Goal: Transaction & Acquisition: Purchase product/service

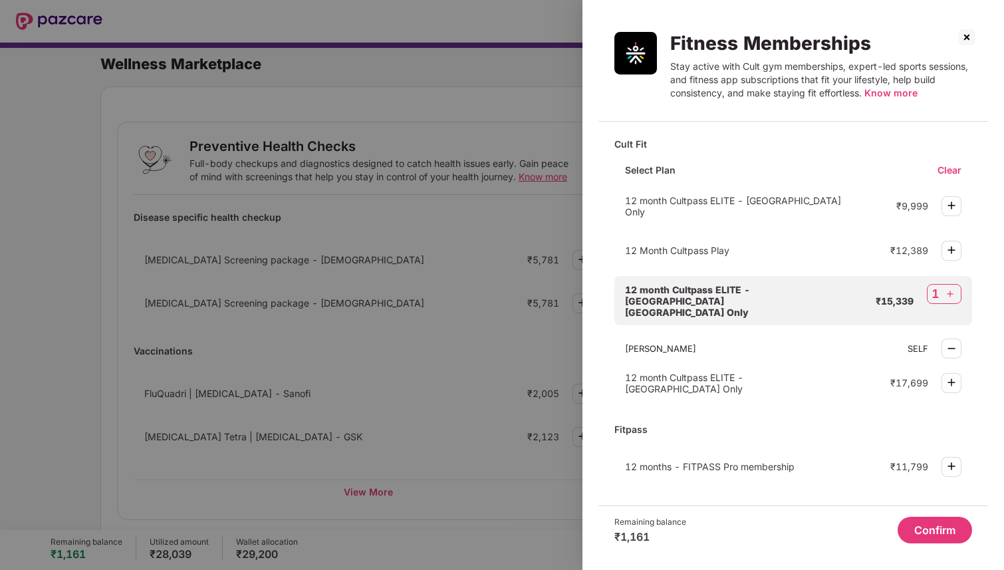
scroll to position [593, 0]
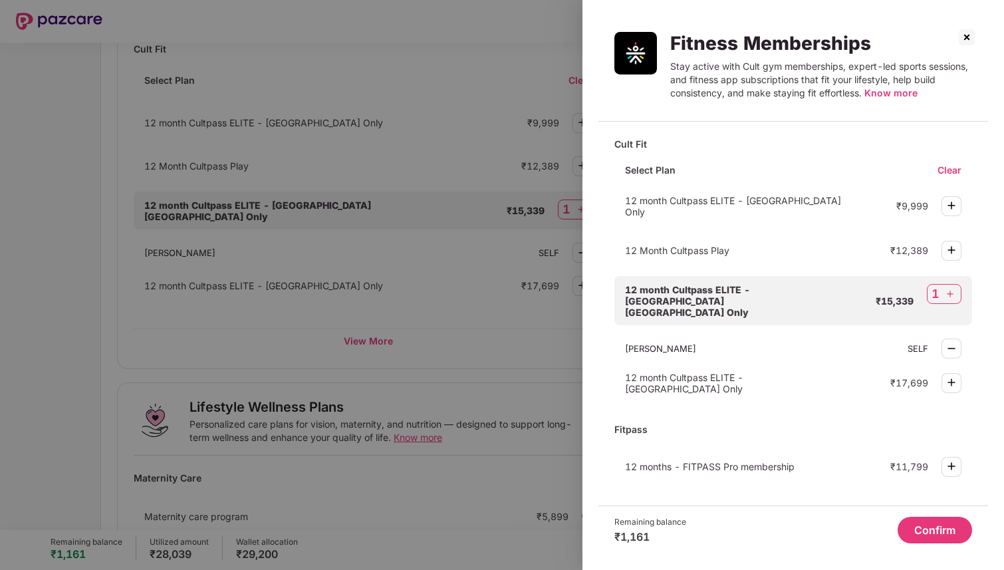
click at [914, 527] on button "Confirm" at bounding box center [935, 530] width 74 height 27
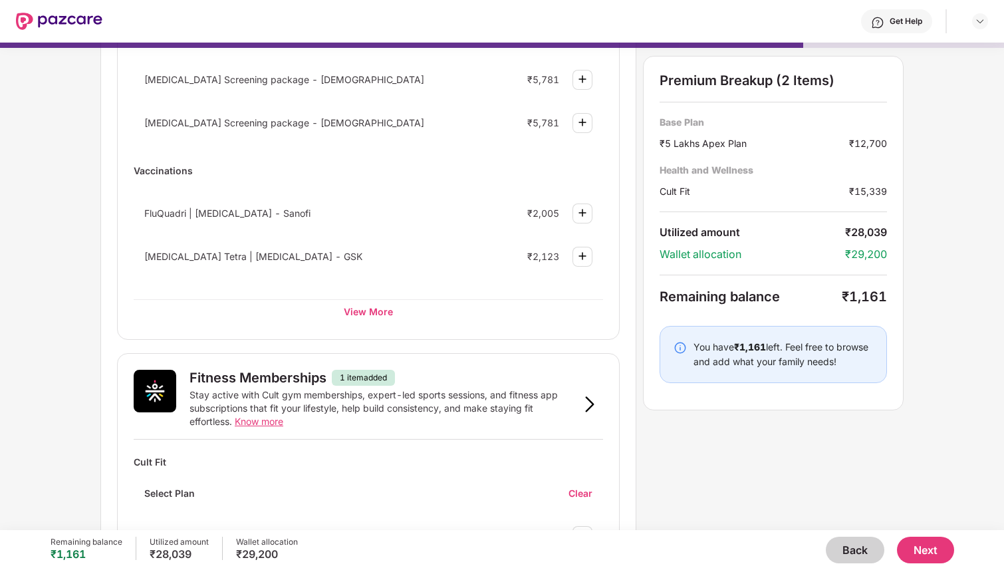
scroll to position [0, 0]
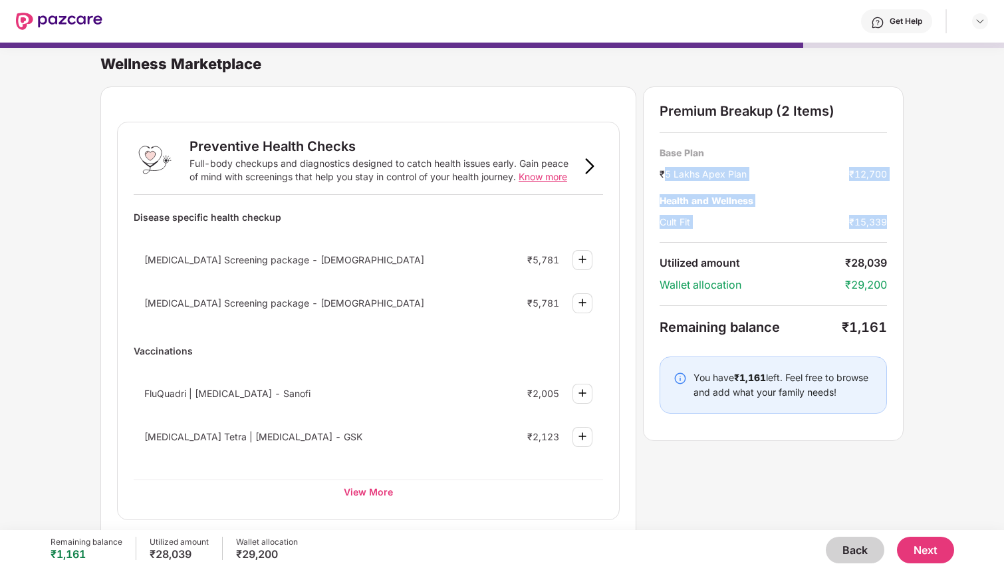
drag, startPoint x: 666, startPoint y: 170, endPoint x: 895, endPoint y: 221, distance: 234.3
click at [895, 221] on div "Premium Breakup (2 Items) Base Plan ₹5 Lakhs Apex Plan ₹12,700 Health and Welln…" at bounding box center [773, 263] width 261 height 354
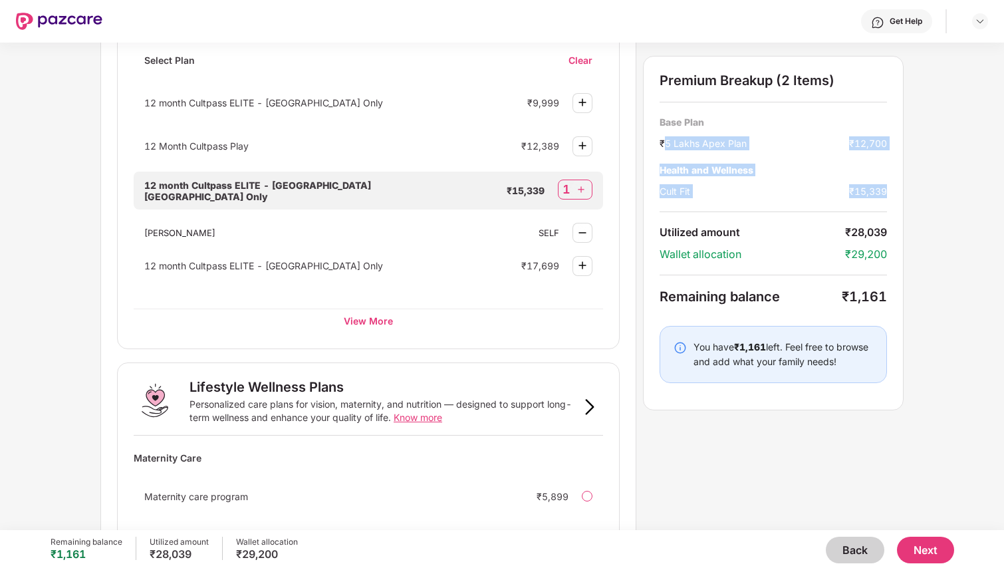
scroll to position [789, 0]
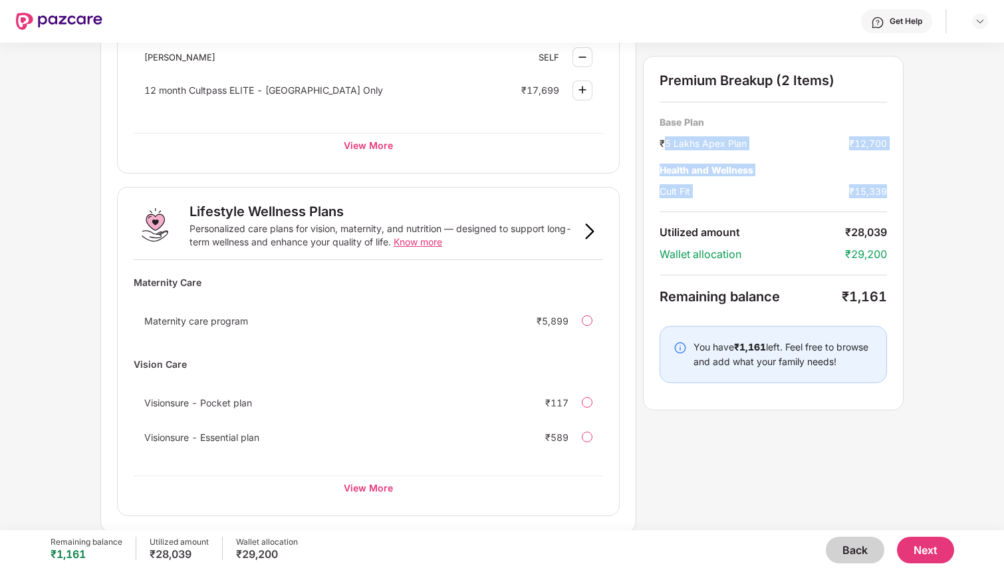
click at [966, 303] on div "Wellness Marketplace Preventive Health Checks Full-body checkups and diagnostic…" at bounding box center [502, 286] width 1004 height 487
click at [920, 544] on button "Next" at bounding box center [925, 550] width 57 height 27
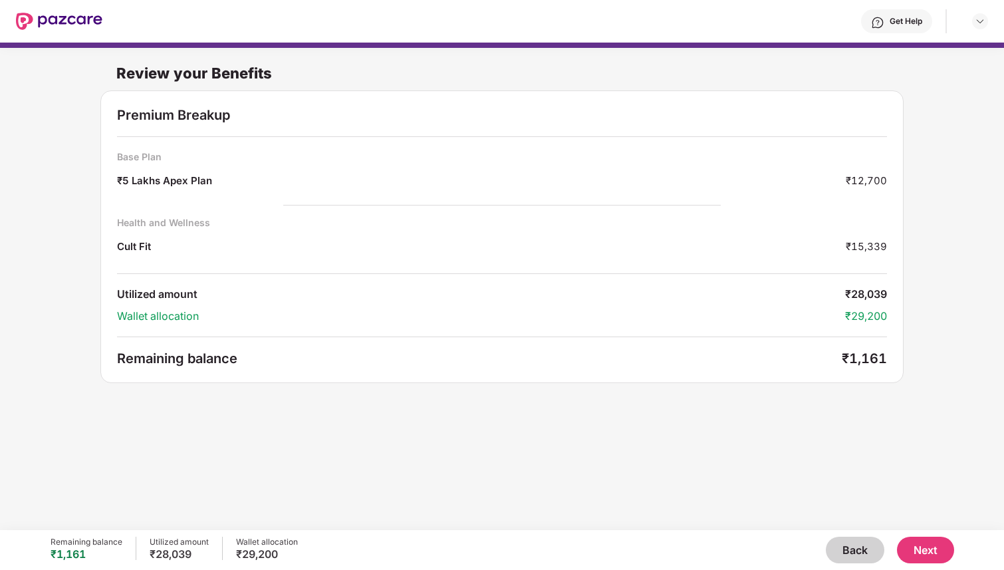
click at [834, 547] on button "Back" at bounding box center [855, 550] width 59 height 27
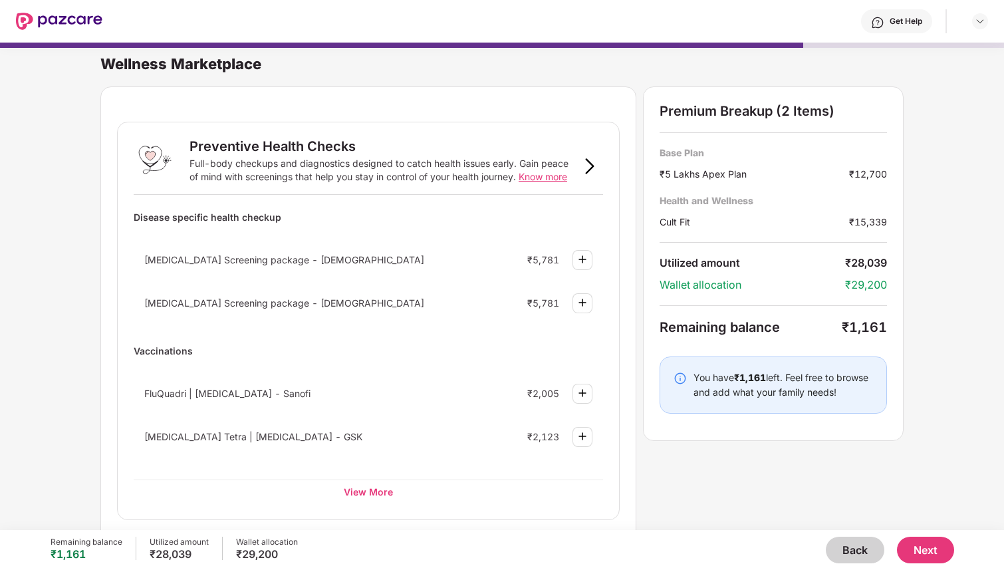
click at [834, 547] on button "Back" at bounding box center [855, 550] width 59 height 27
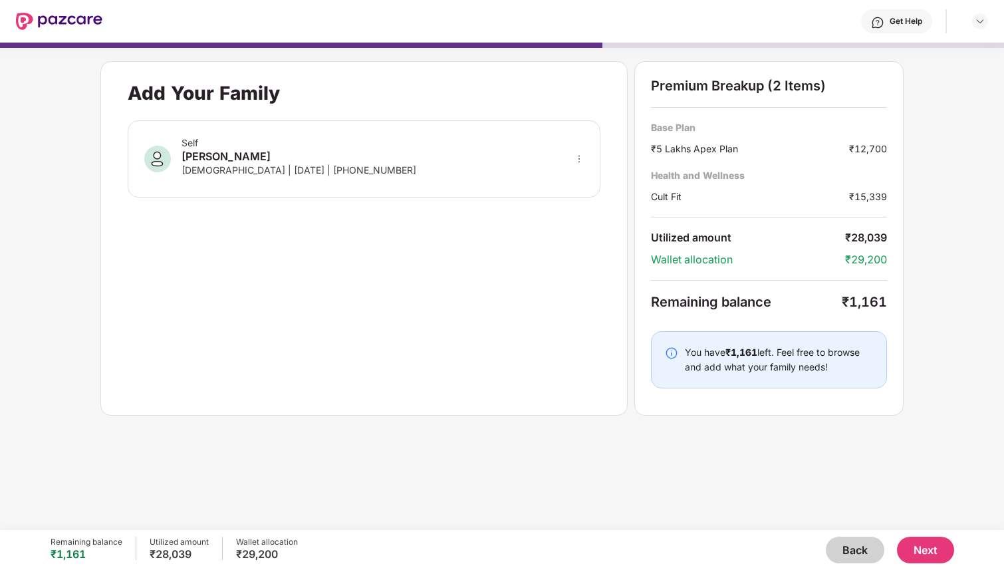
click at [834, 547] on button "Back" at bounding box center [855, 550] width 59 height 27
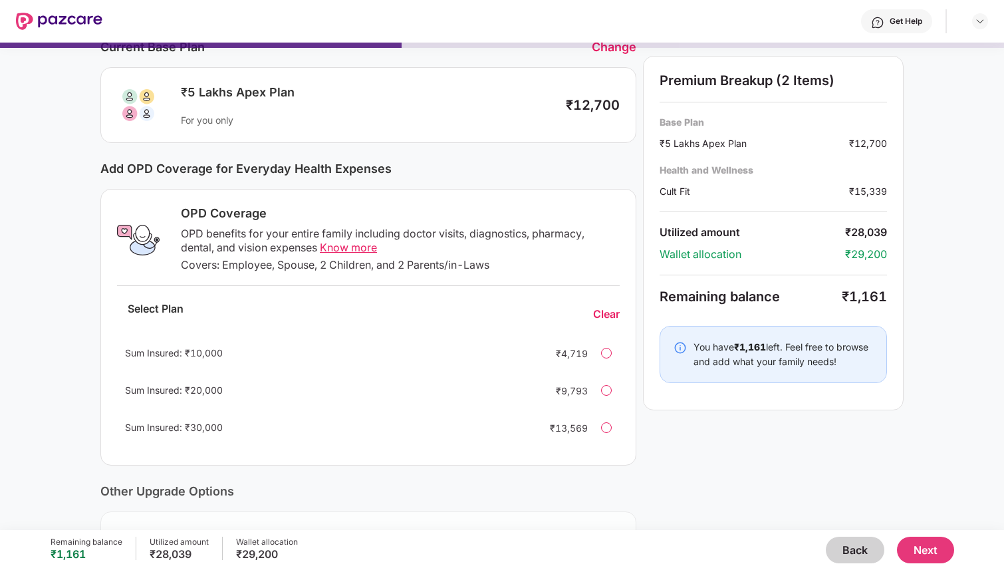
scroll to position [0, 0]
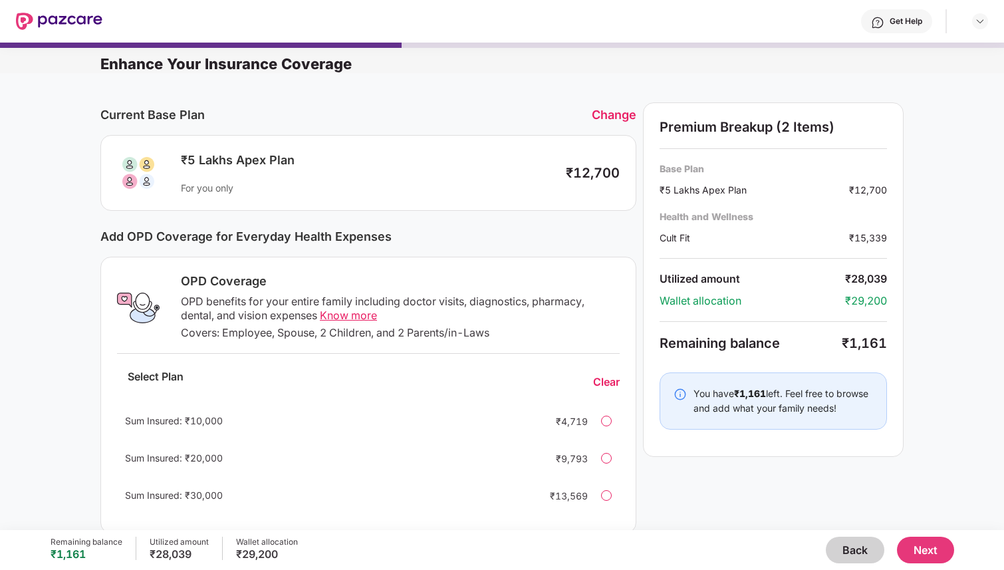
click at [599, 415] on div "Sum Insured: ₹10,000 ₹4,719" at bounding box center [368, 421] width 503 height 32
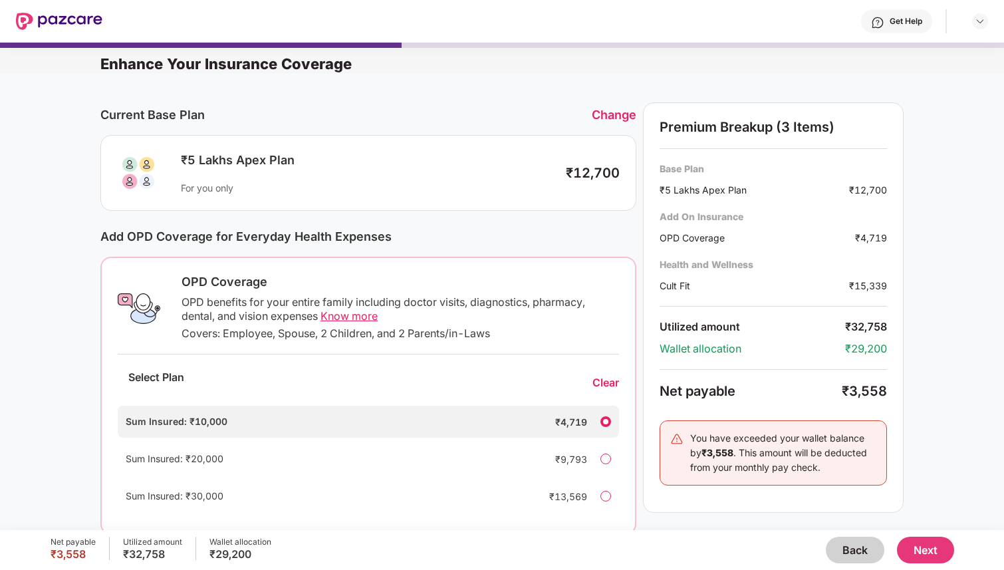
click at [607, 385] on div "Clear" at bounding box center [606, 383] width 27 height 14
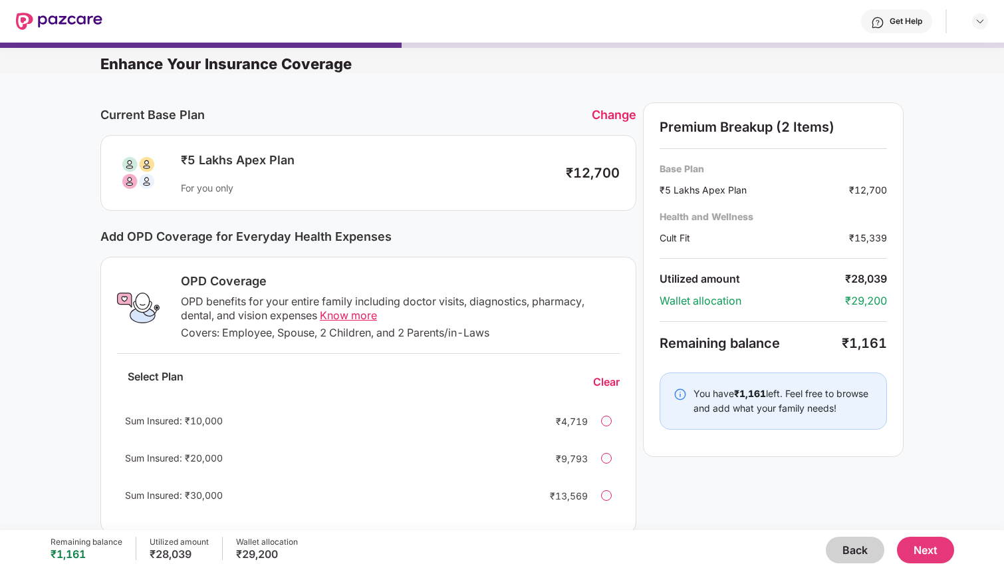
click at [936, 544] on button "Next" at bounding box center [925, 550] width 57 height 27
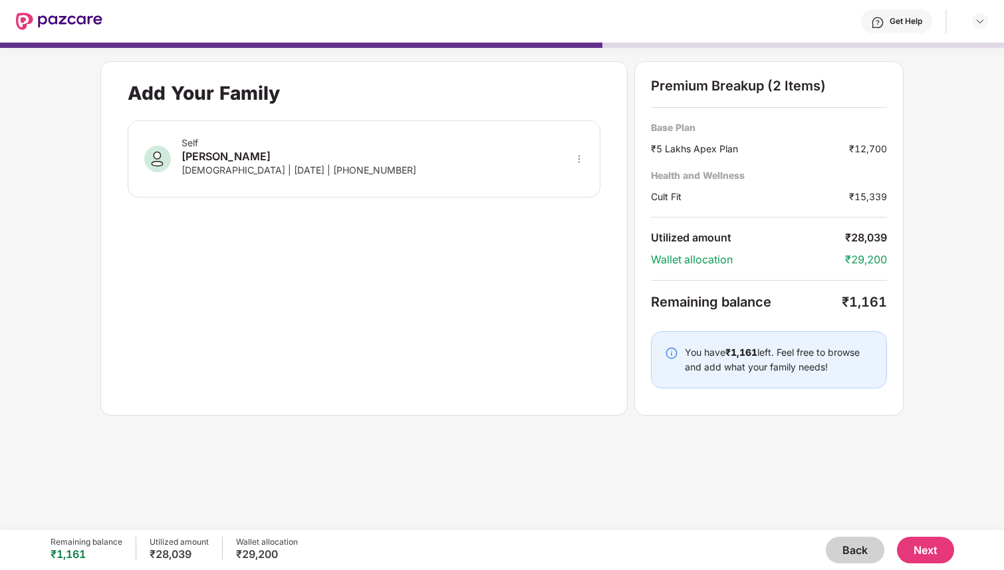
click at [921, 549] on button "Next" at bounding box center [925, 550] width 57 height 27
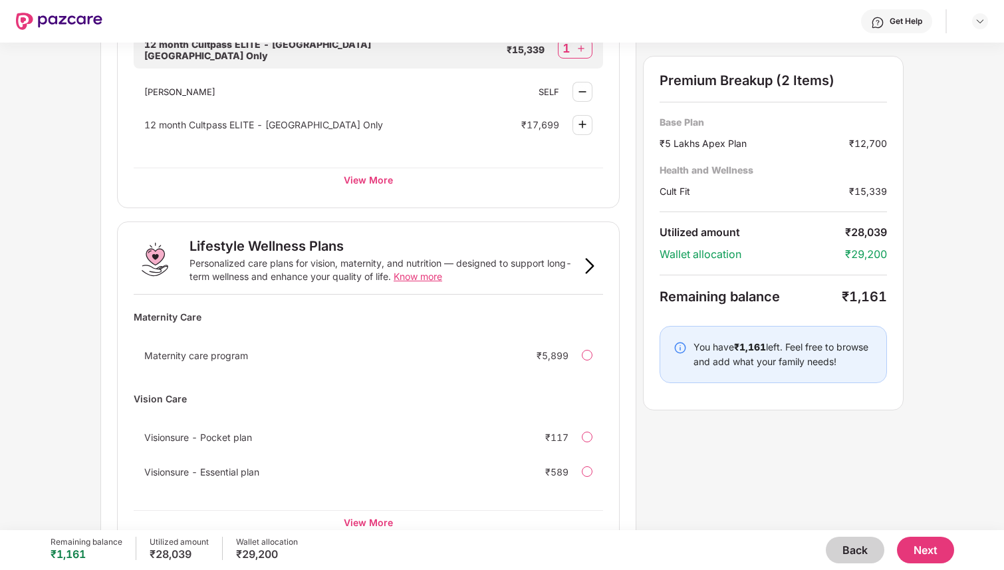
scroll to position [789, 0]
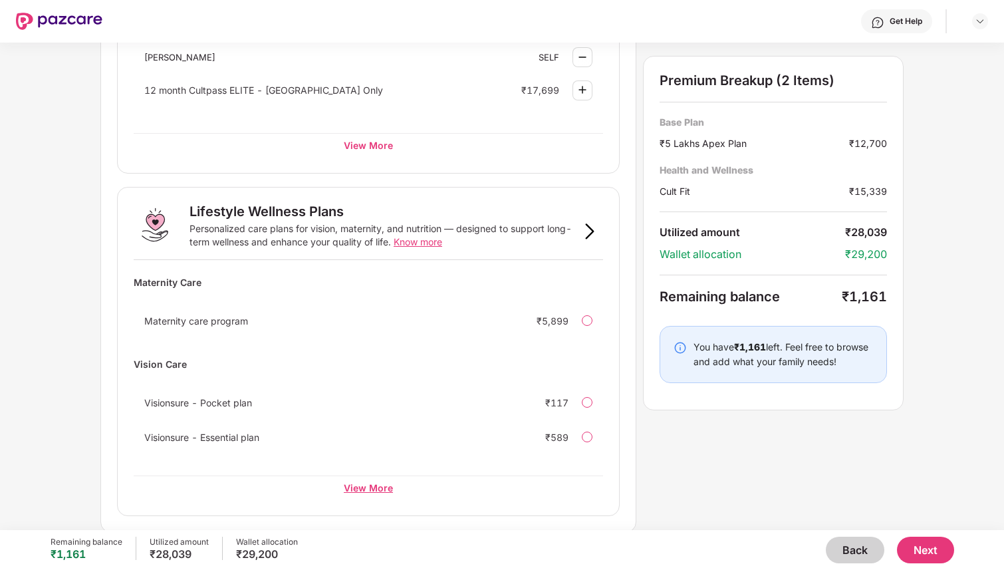
click at [381, 487] on div "View More" at bounding box center [369, 487] width 470 height 24
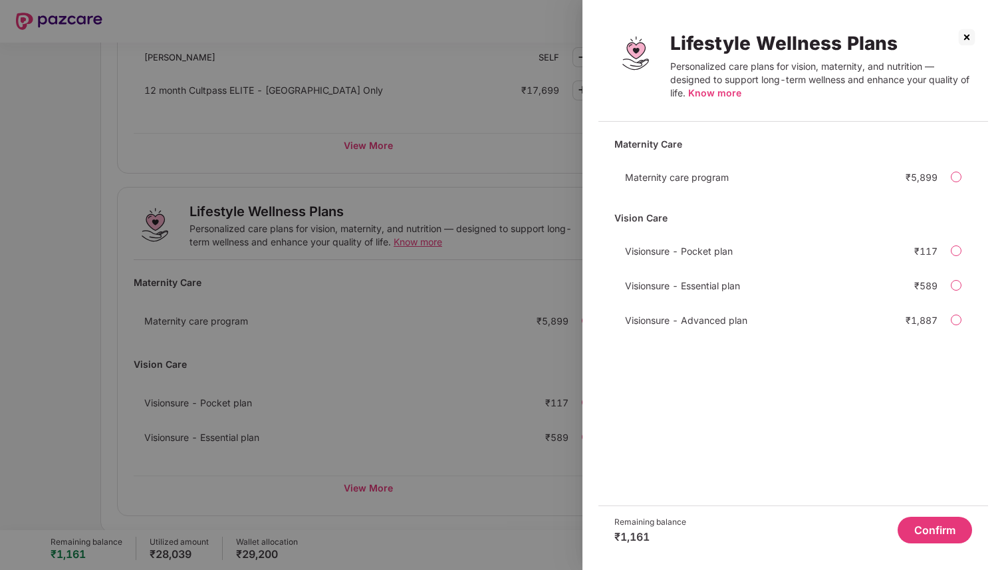
click at [954, 289] on div at bounding box center [956, 285] width 11 height 11
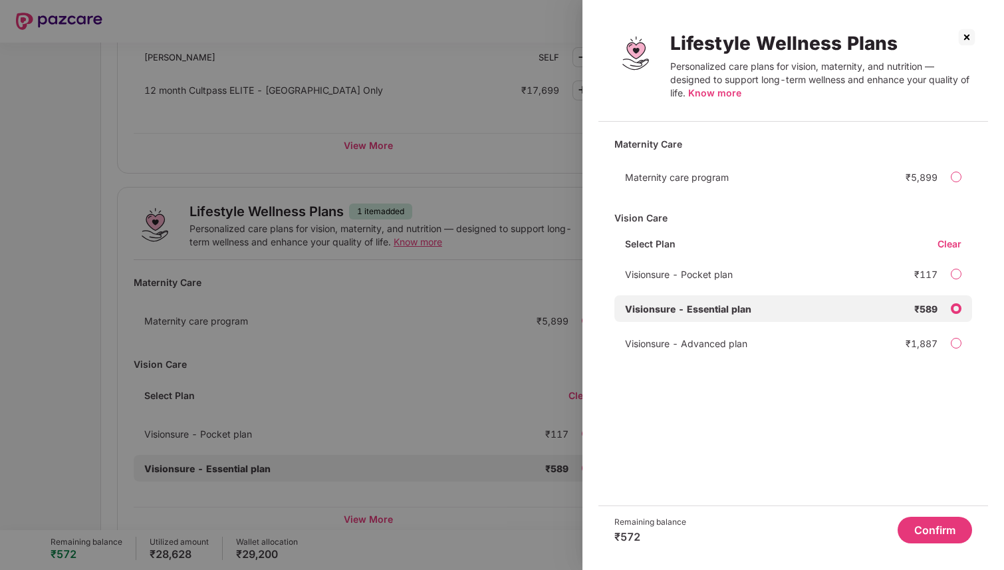
click at [720, 89] on span "Know more" at bounding box center [714, 92] width 53 height 11
click at [956, 249] on div "Clear" at bounding box center [955, 243] width 35 height 13
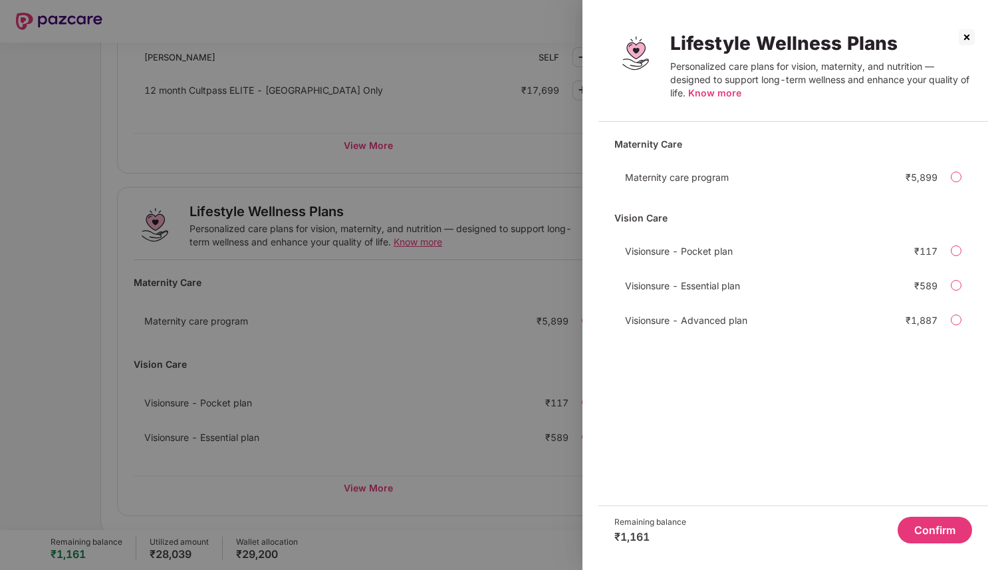
click at [972, 43] on img at bounding box center [966, 37] width 21 height 21
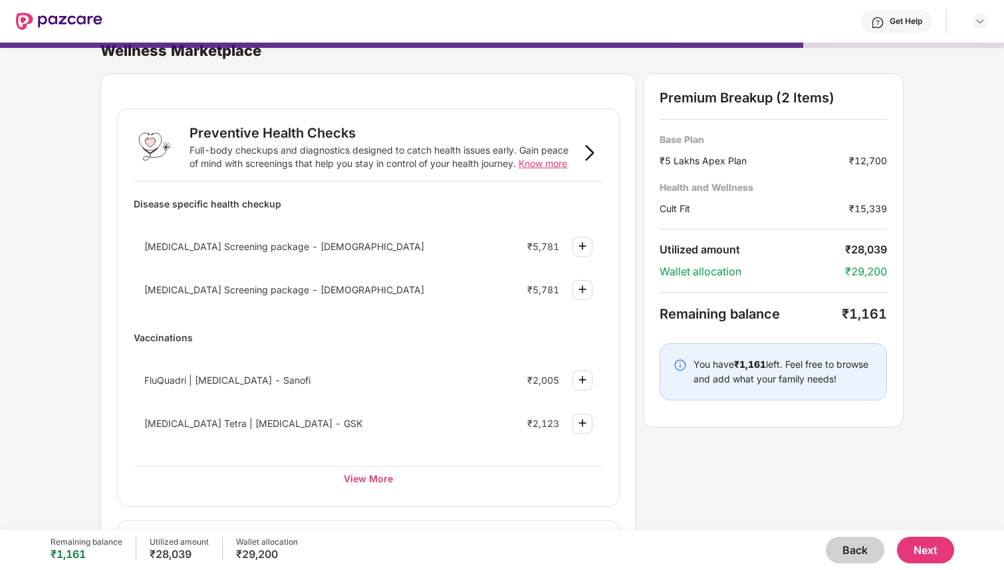
scroll to position [21, 0]
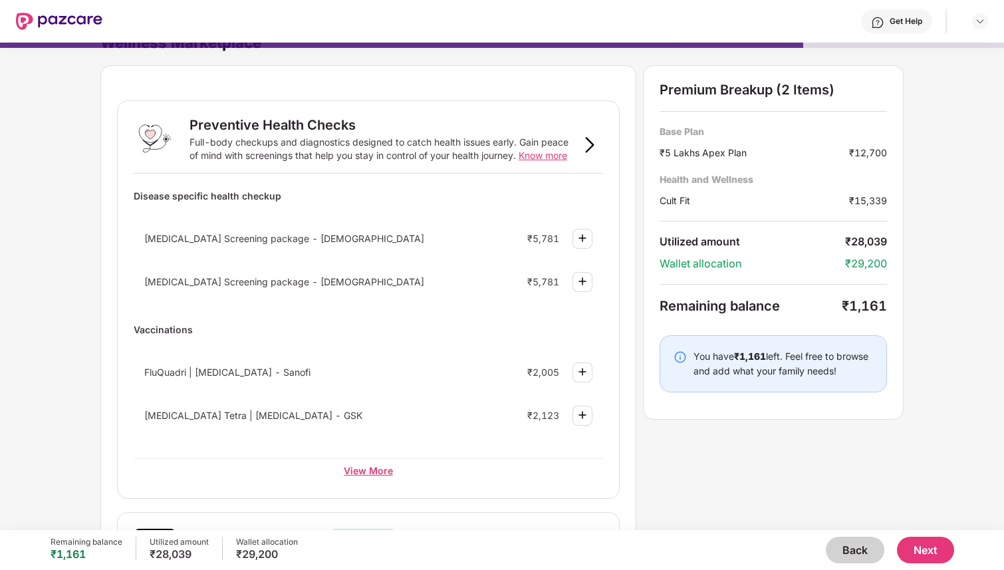
click at [377, 471] on div "View More" at bounding box center [369, 470] width 470 height 24
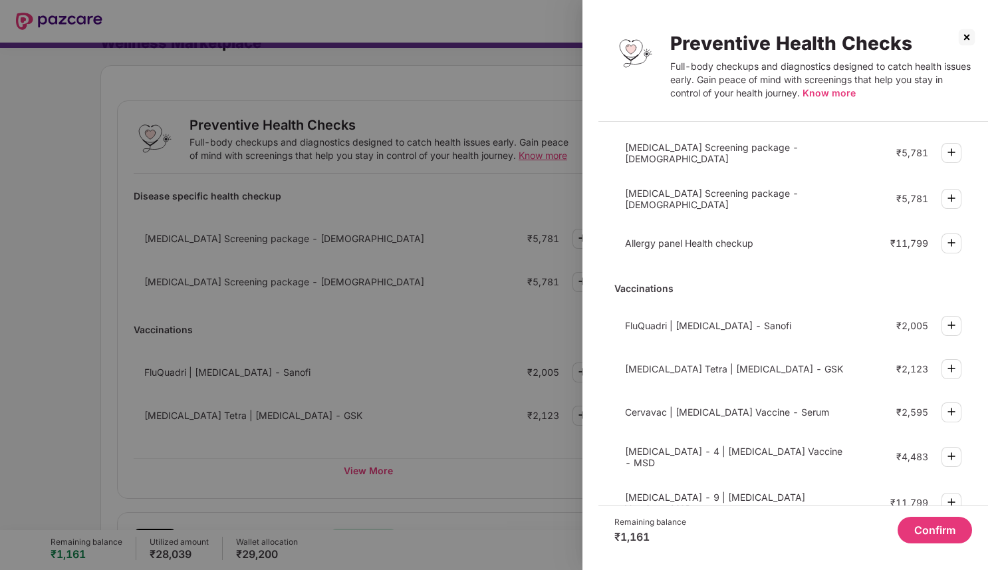
scroll to position [322, 0]
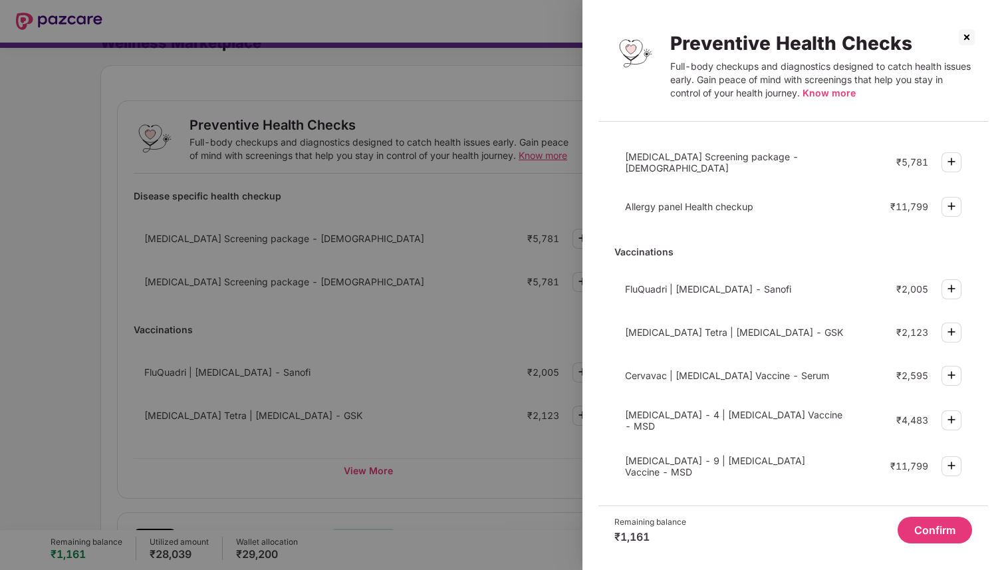
click at [967, 33] on img at bounding box center [966, 37] width 21 height 21
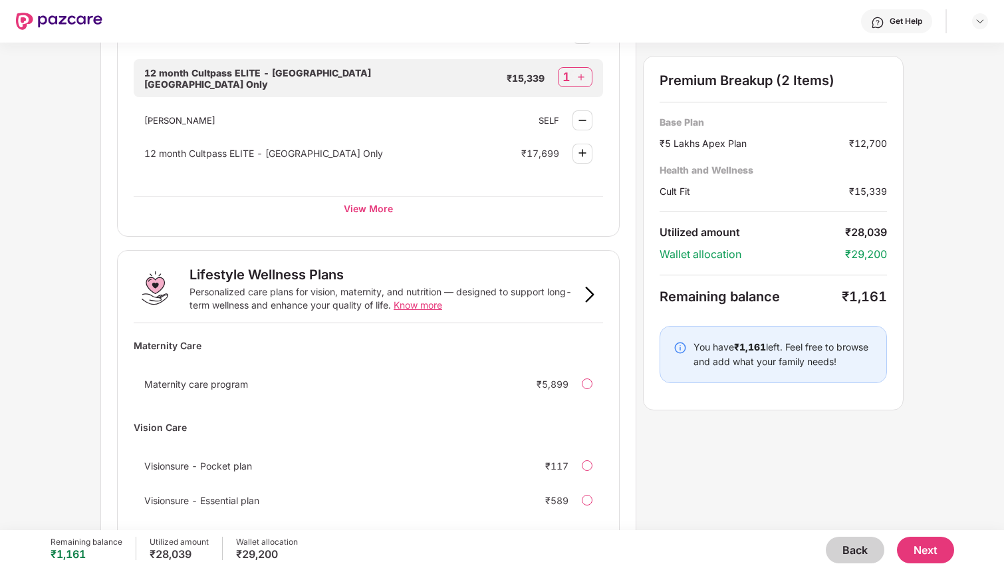
scroll to position [789, 0]
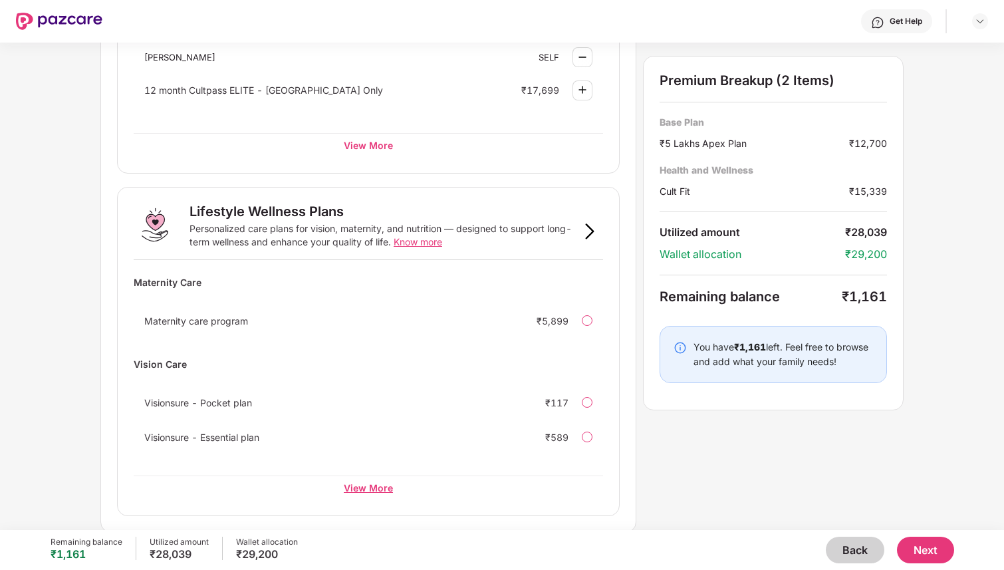
click at [374, 487] on div "View More" at bounding box center [369, 487] width 470 height 24
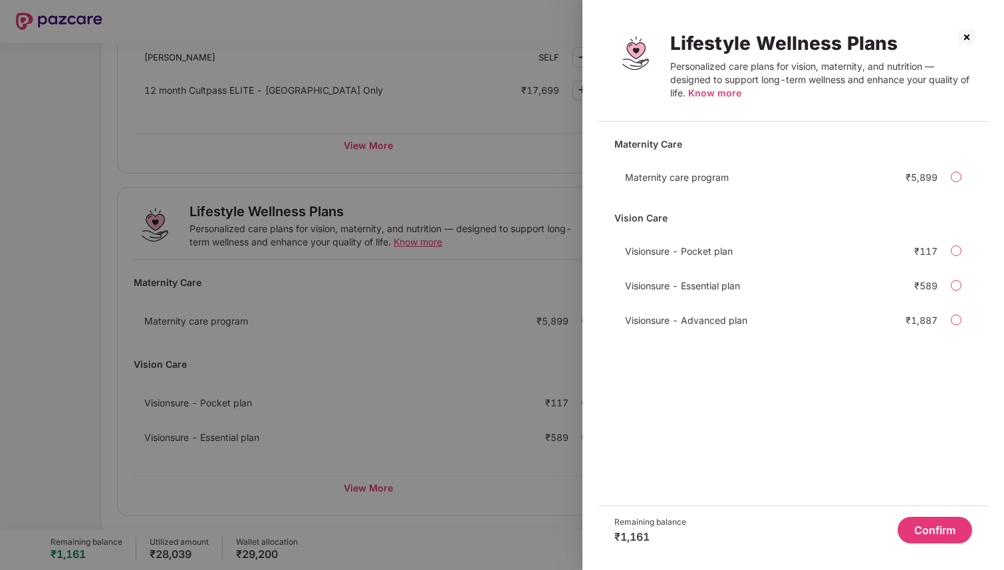
click at [971, 41] on img at bounding box center [966, 37] width 21 height 21
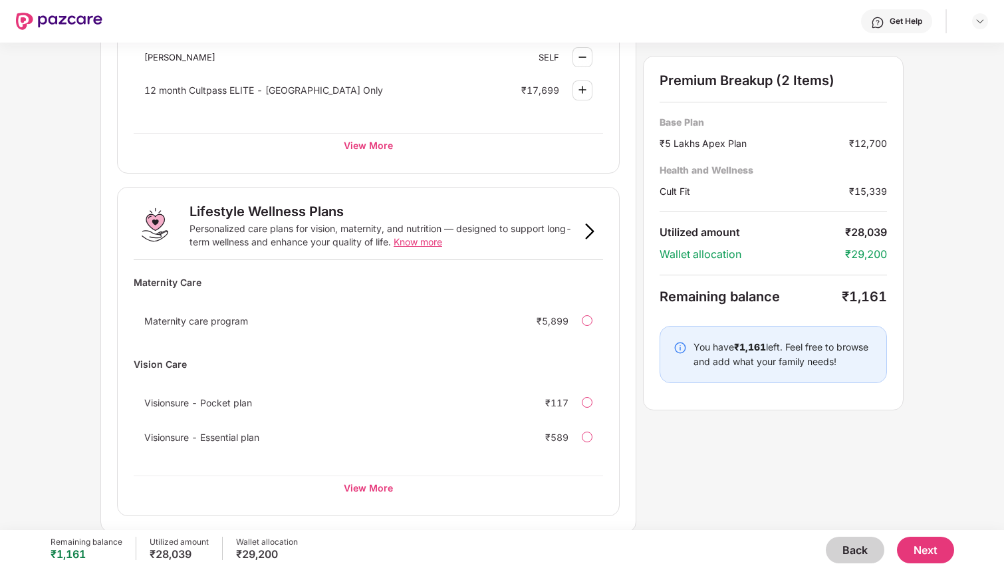
click at [917, 539] on button "Next" at bounding box center [925, 550] width 57 height 27
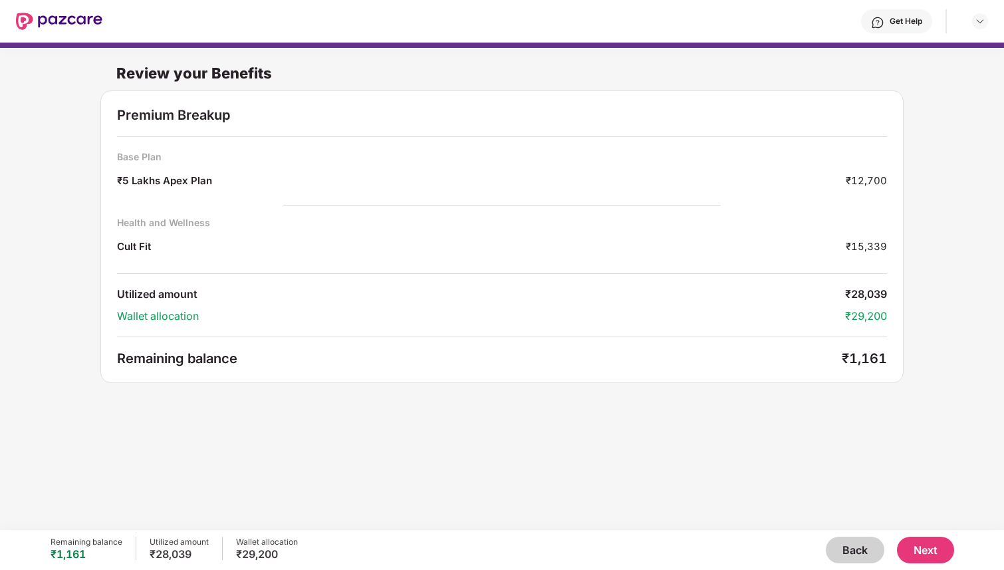
click at [844, 545] on button "Back" at bounding box center [855, 550] width 59 height 27
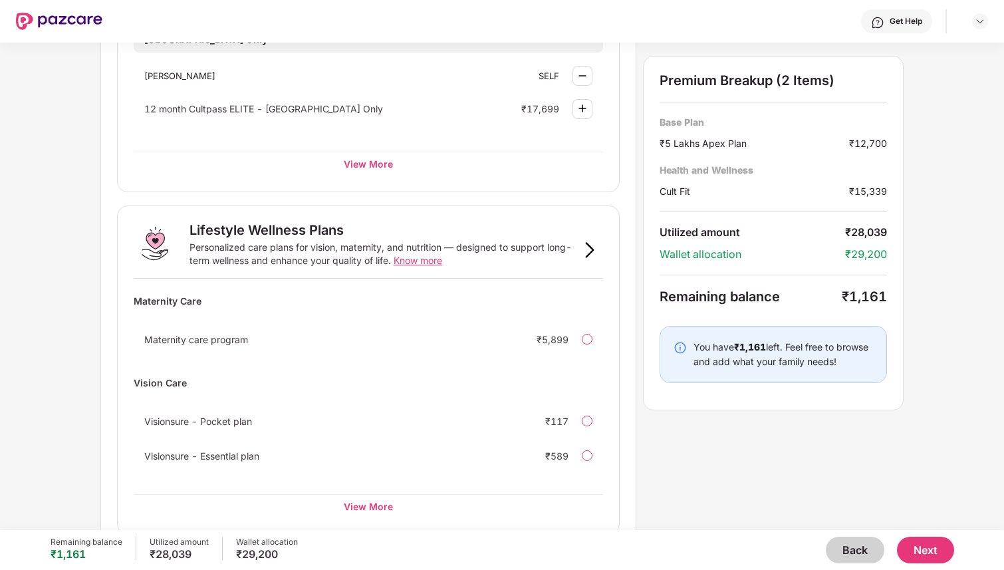
scroll to position [789, 0]
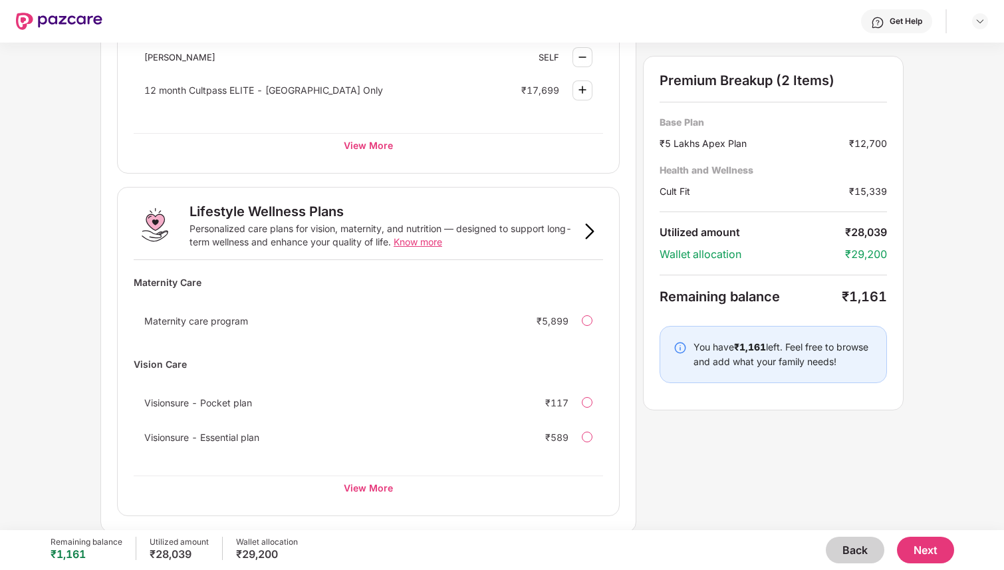
click at [855, 552] on button "Back" at bounding box center [855, 550] width 59 height 27
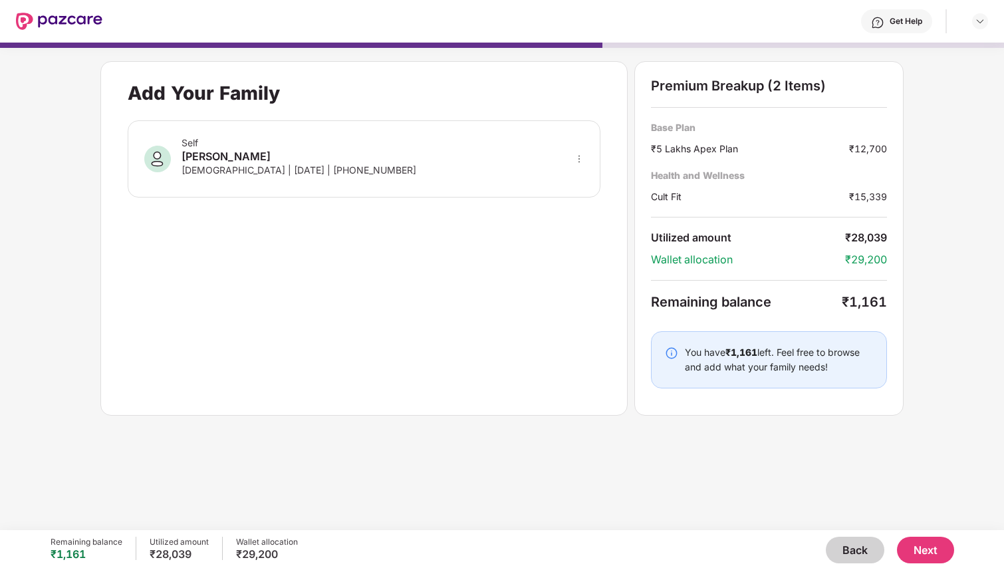
click at [841, 553] on button "Back" at bounding box center [855, 550] width 59 height 27
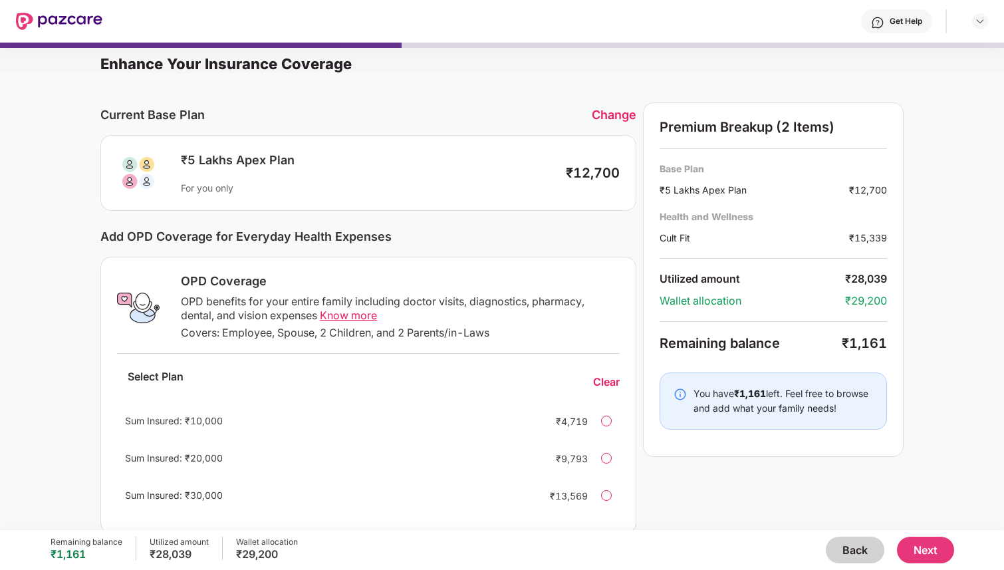
click at [356, 312] on span "Know more" at bounding box center [348, 315] width 57 height 13
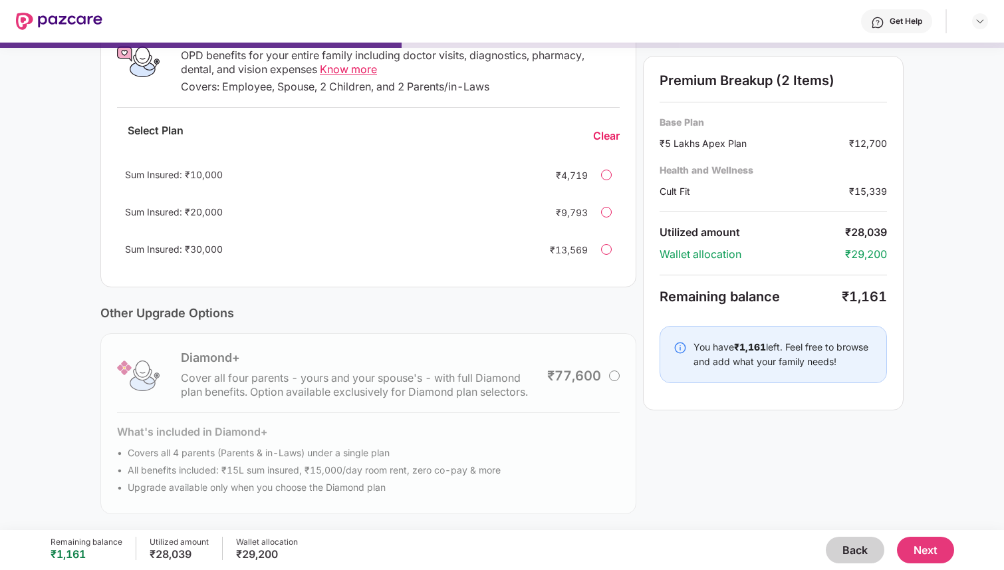
click at [912, 547] on button "Next" at bounding box center [925, 550] width 57 height 27
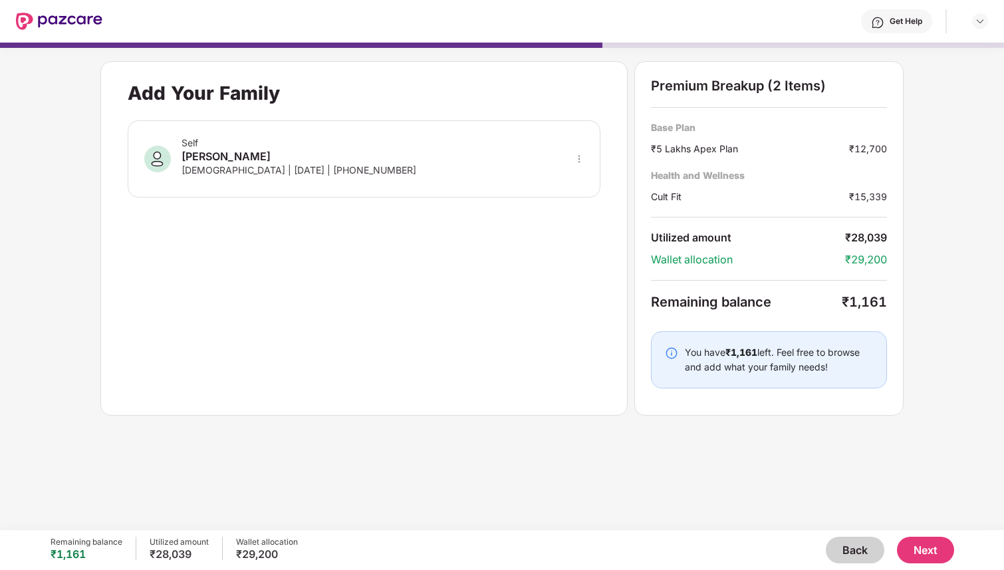
click at [939, 544] on button "Next" at bounding box center [925, 550] width 57 height 27
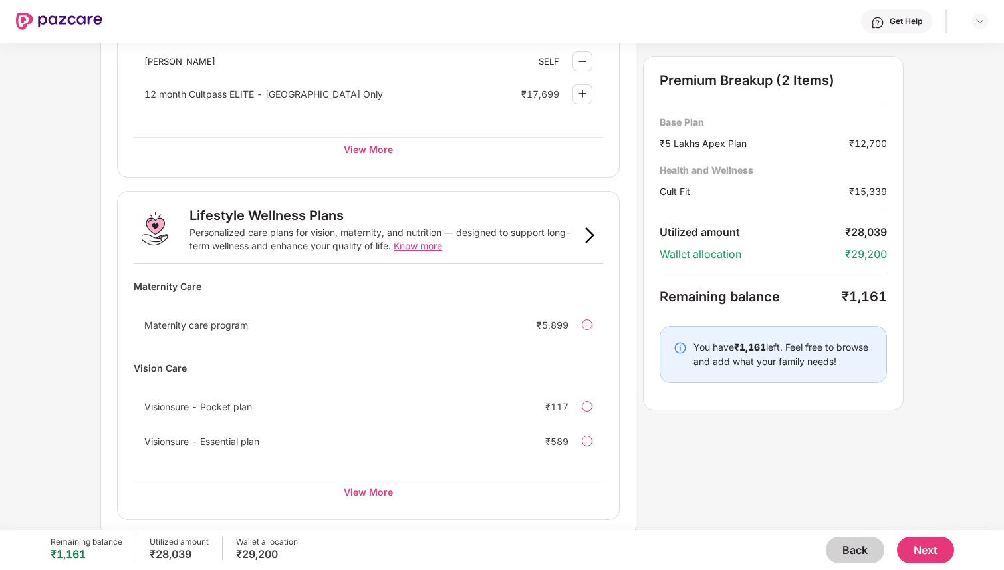
scroll to position [789, 0]
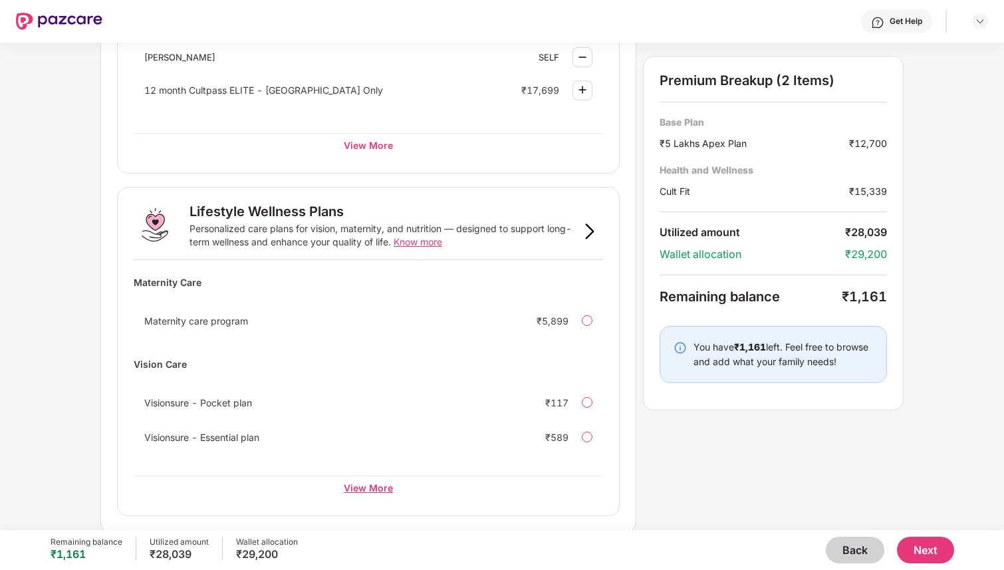
click at [351, 478] on div "View More" at bounding box center [369, 487] width 470 height 24
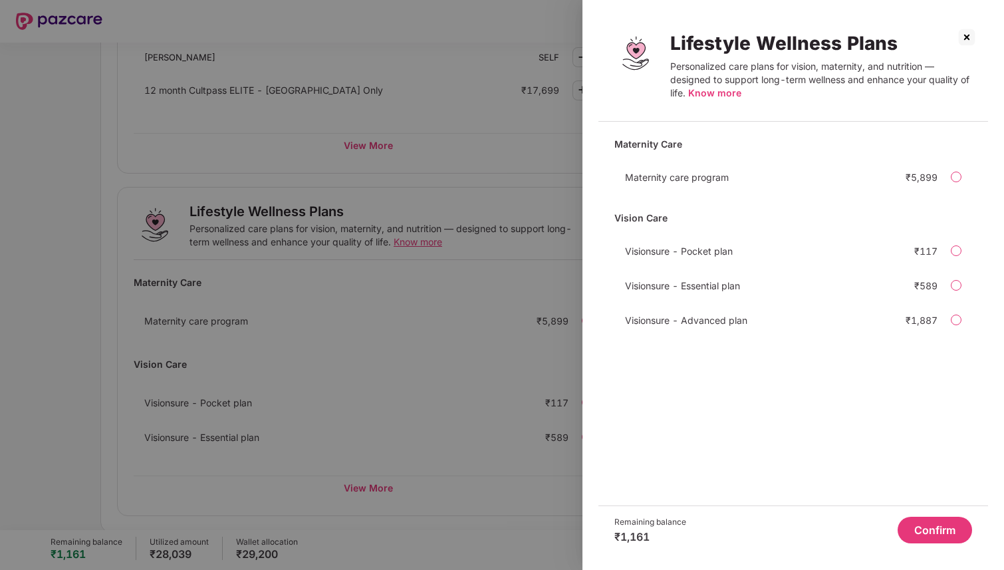
click at [953, 287] on div at bounding box center [956, 285] width 11 height 11
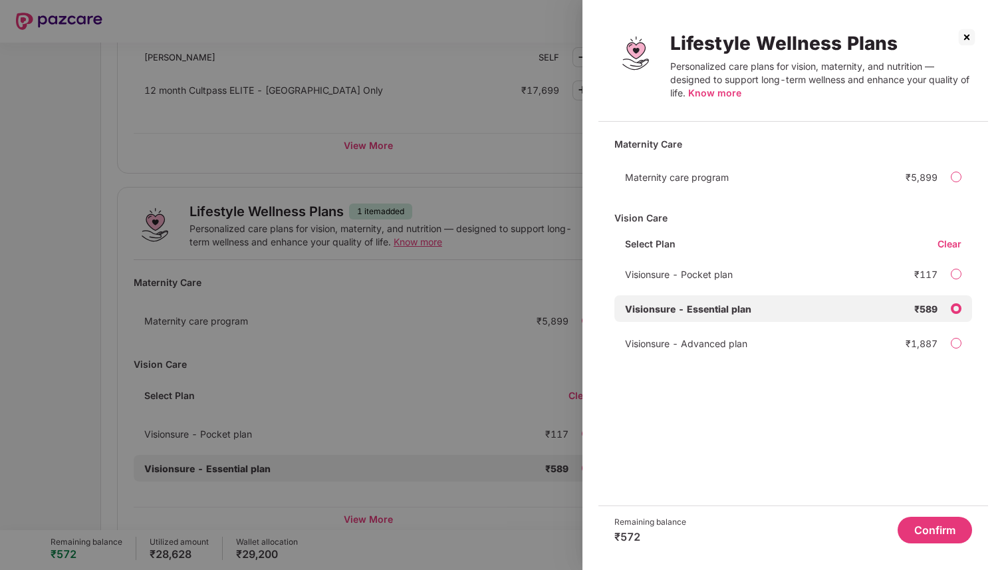
click at [950, 346] on div "Visionsure - Advanced plan ₹1,887" at bounding box center [793, 343] width 358 height 27
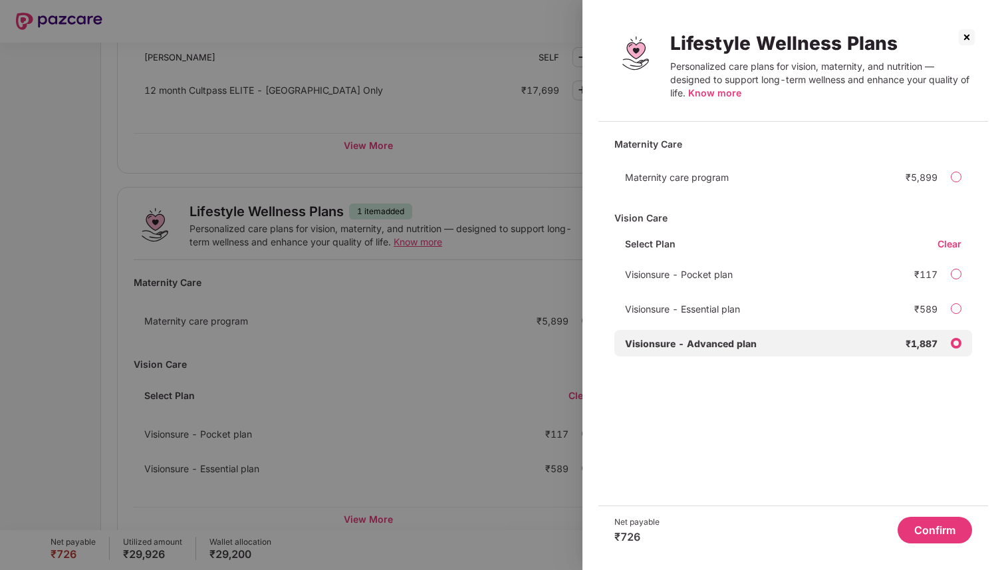
click at [948, 273] on div "Visionsure - Pocket plan ₹117" at bounding box center [793, 274] width 358 height 27
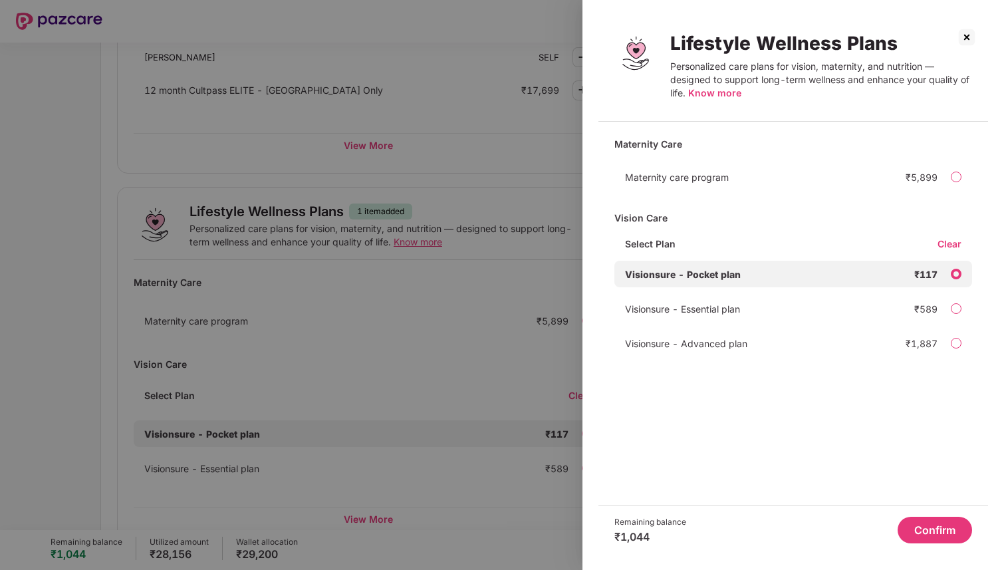
click at [954, 300] on div "Visionsure - Essential plan ₹589" at bounding box center [793, 308] width 358 height 27
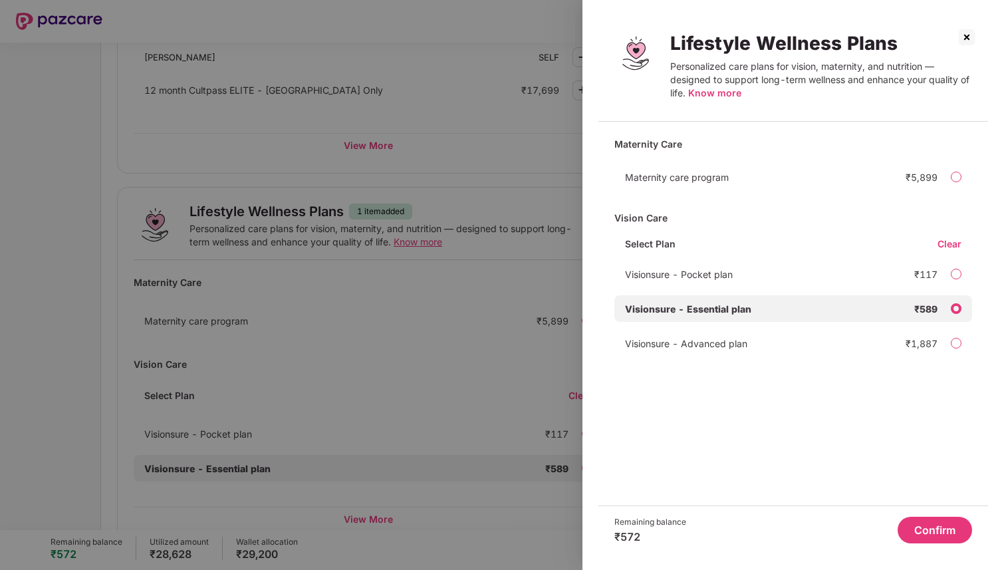
click at [714, 86] on div "Personalized care plans for vision, maternity, and nutrition — designed to supp…" at bounding box center [821, 80] width 302 height 40
click at [712, 90] on span "Know more" at bounding box center [714, 92] width 53 height 11
click at [930, 520] on button "Confirm" at bounding box center [935, 530] width 74 height 27
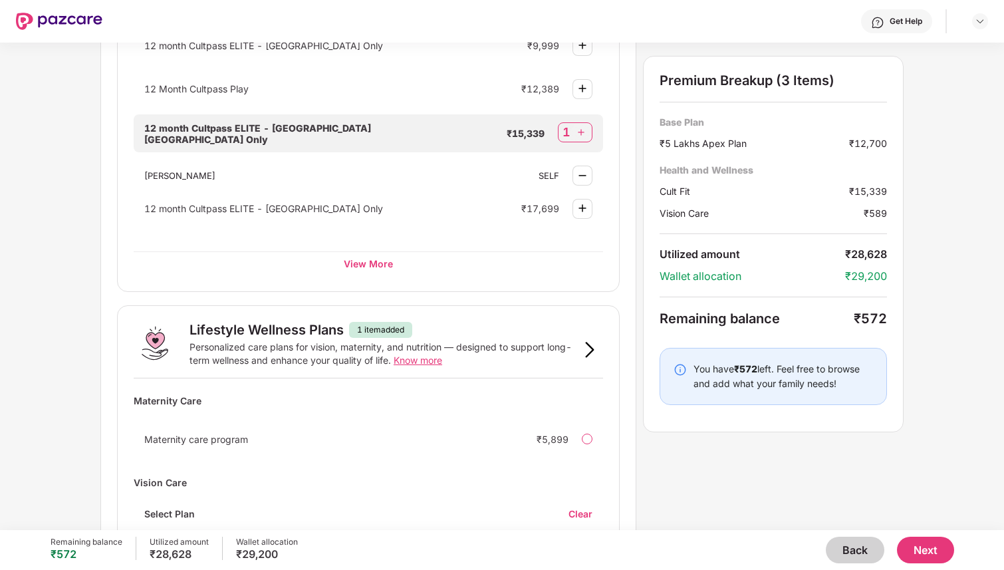
scroll to position [672, 0]
click at [854, 140] on div "₹12,700" at bounding box center [868, 143] width 38 height 14
click at [881, 215] on div "₹589" at bounding box center [875, 213] width 23 height 14
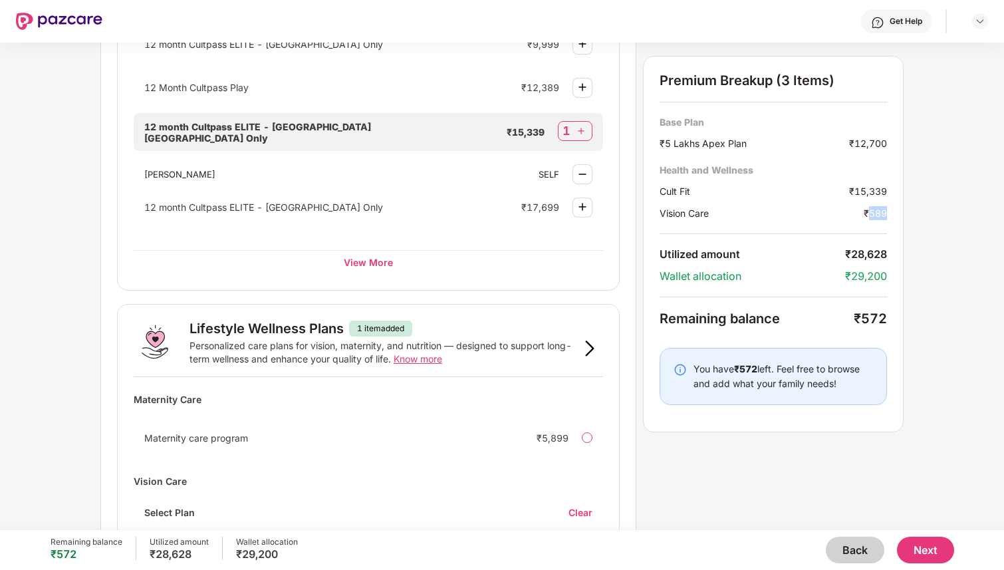
click at [881, 215] on div "₹589" at bounding box center [875, 213] width 23 height 14
click at [918, 204] on div "Wellness Marketplace Preventive Health Checks Full-body checkups and diagnostic…" at bounding box center [502, 286] width 1004 height 487
drag, startPoint x: 660, startPoint y: 144, endPoint x: 899, endPoint y: 144, distance: 238.7
click at [899, 144] on div "Premium Breakup (3 Items) Base Plan ₹5 Lakhs Apex Plan ₹12,700 Health and Welln…" at bounding box center [773, 244] width 261 height 376
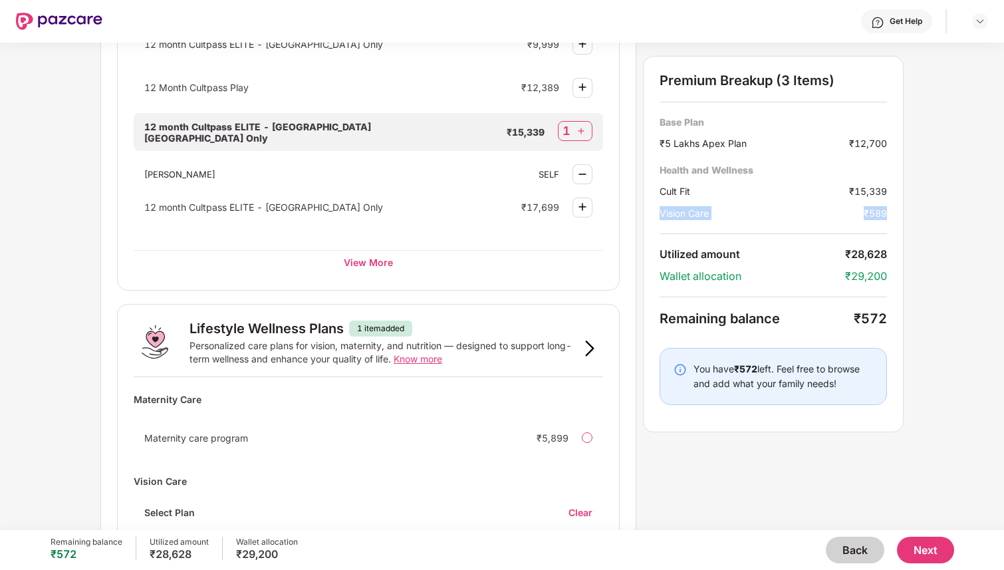
drag, startPoint x: 659, startPoint y: 215, endPoint x: 889, endPoint y: 219, distance: 230.1
click at [889, 219] on div "Premium Breakup (3 Items) Base Plan ₹5 Lakhs Apex Plan ₹12,700 Health and Welln…" at bounding box center [773, 244] width 261 height 376
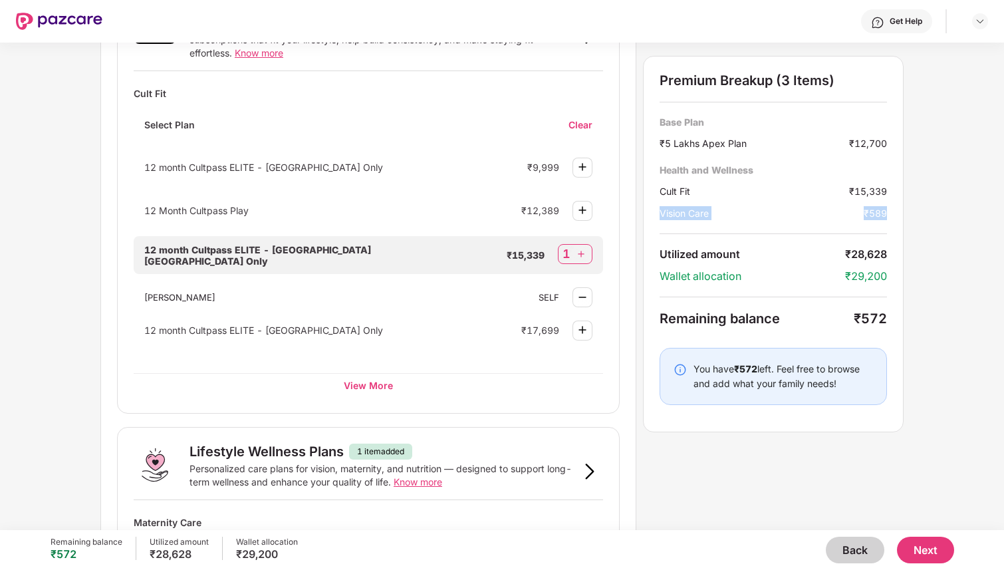
scroll to position [0, 0]
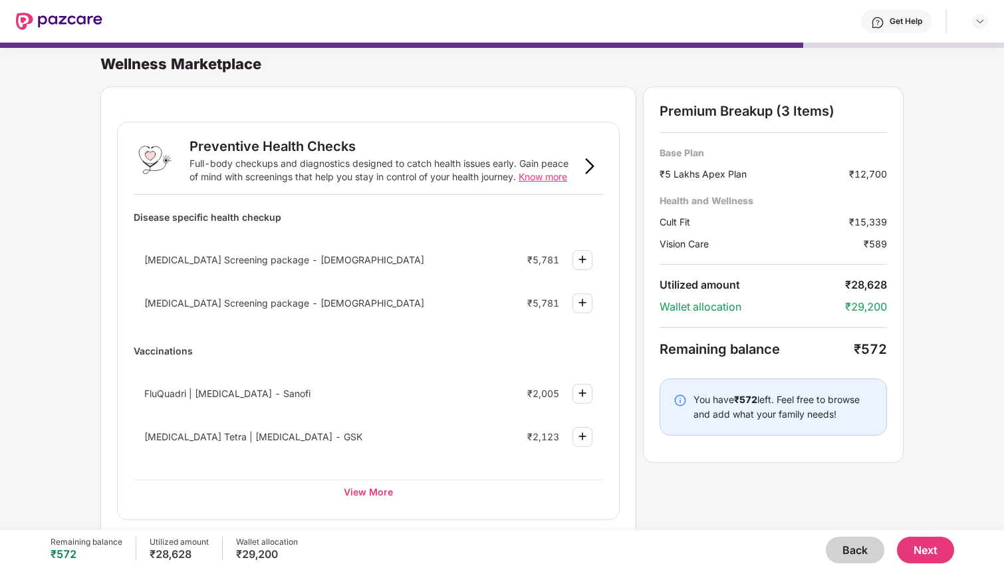
click at [877, 240] on div "₹589" at bounding box center [875, 244] width 23 height 14
drag, startPoint x: 654, startPoint y: 239, endPoint x: 892, endPoint y: 241, distance: 238.1
click at [892, 241] on div "Premium Breakup (3 Items) Base Plan ₹5 Lakhs Apex Plan ₹12,700 Health and Welln…" at bounding box center [773, 274] width 261 height 376
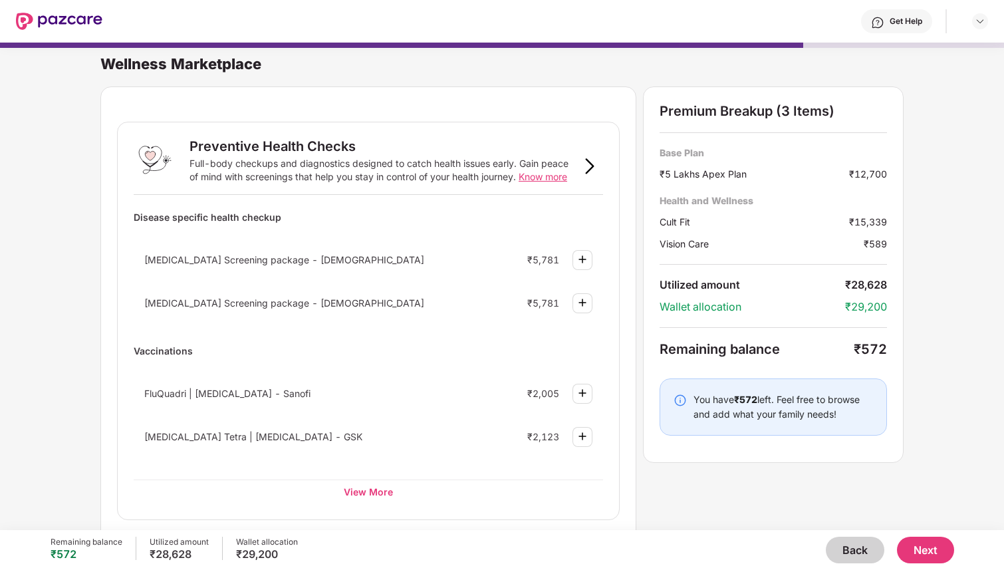
click at [940, 266] on div "Wellness Marketplace Preventive Health Checks Full-body checkups and diagnostic…" at bounding box center [502, 279] width 1004 height 487
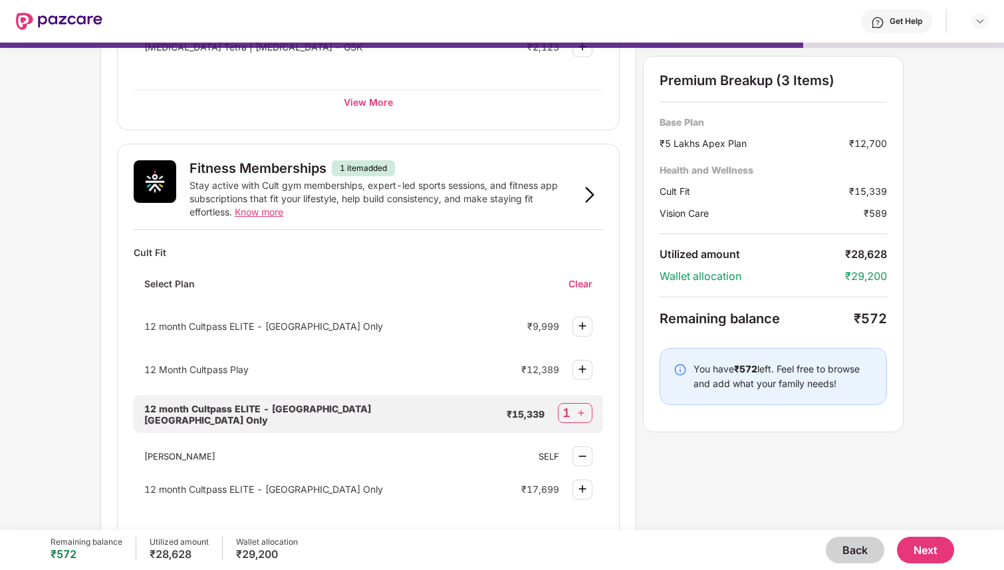
scroll to position [388, 0]
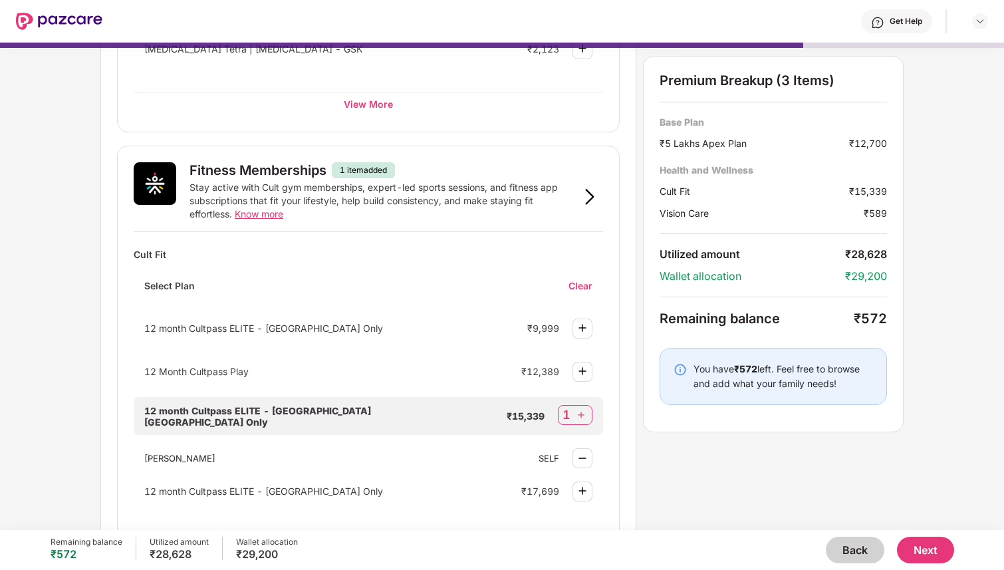
drag, startPoint x: 390, startPoint y: 168, endPoint x: 328, endPoint y: 168, distance: 62.5
click at [328, 168] on div "Fitness Memberships 1 item added" at bounding box center [397, 170] width 414 height 16
click at [376, 192] on div "Stay active with Cult gym memberships, expert-led sports sessions, and fitness …" at bounding box center [383, 201] width 387 height 40
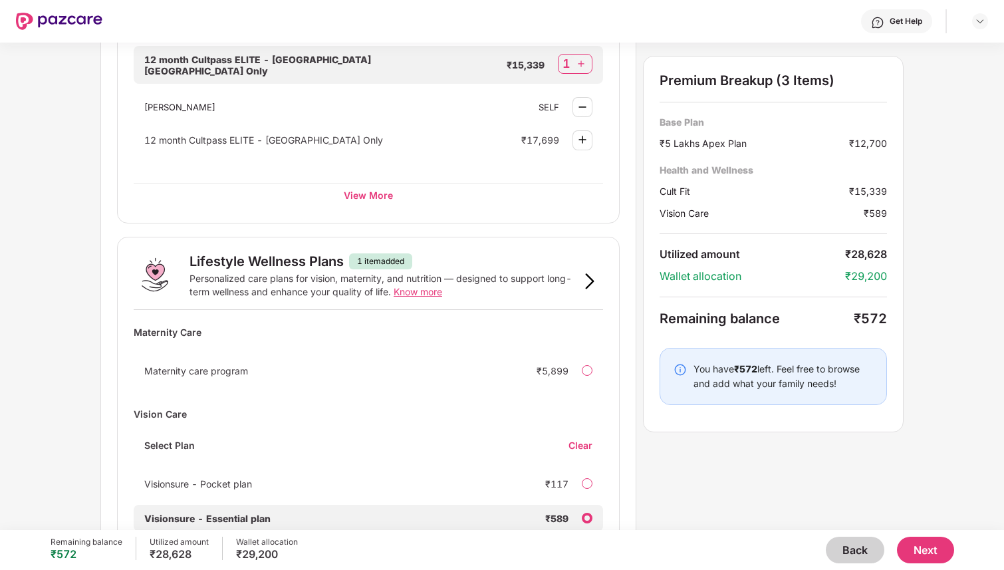
scroll to position [741, 0]
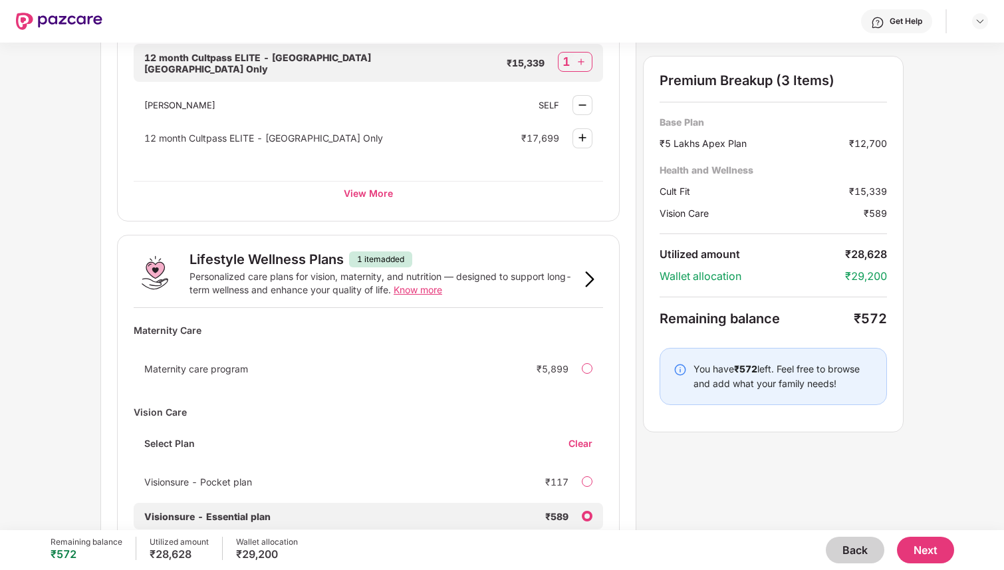
click at [259, 257] on div "Lifestyle Wellness Plans" at bounding box center [267, 259] width 154 height 16
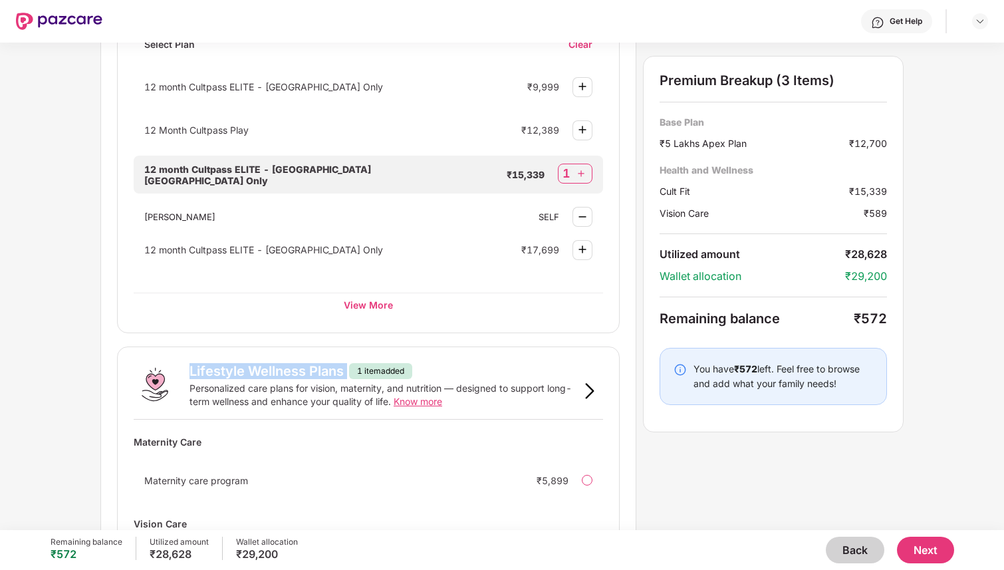
scroll to position [636, 0]
